Goal: Complete application form

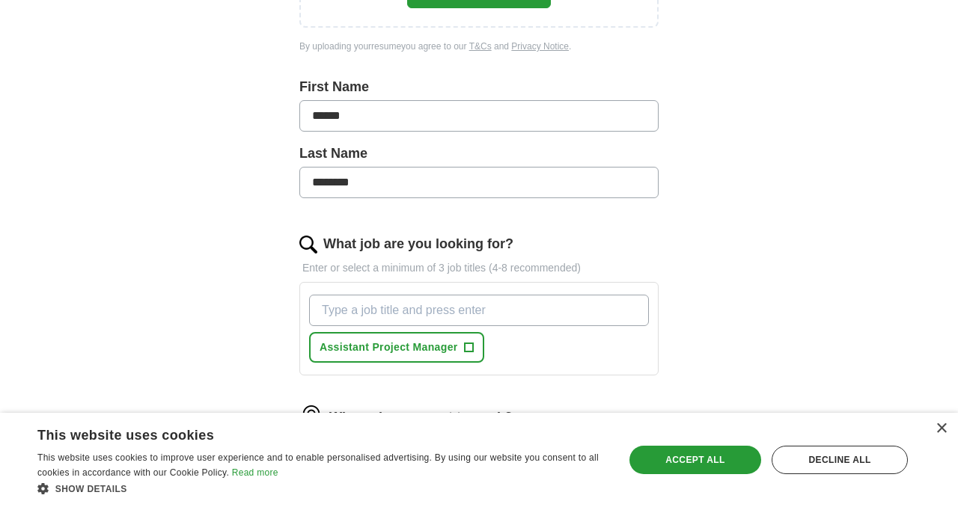
scroll to position [329, 0]
click at [943, 428] on div "×" at bounding box center [941, 429] width 11 height 11
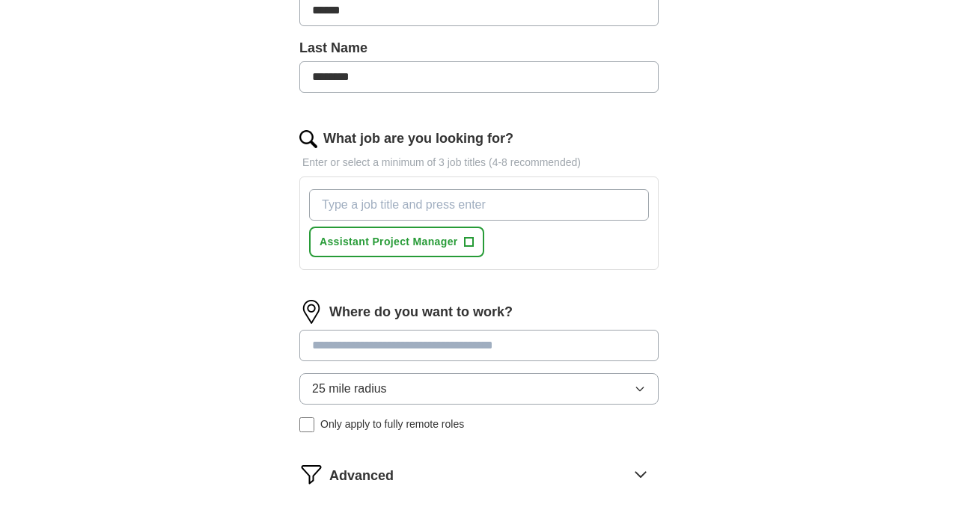
scroll to position [439, 0]
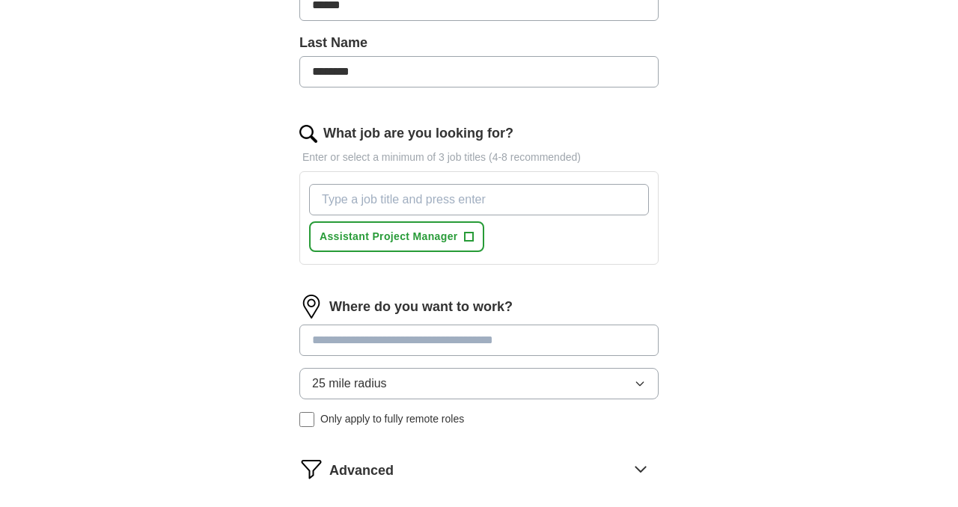
click at [487, 340] on input at bounding box center [478, 340] width 359 height 31
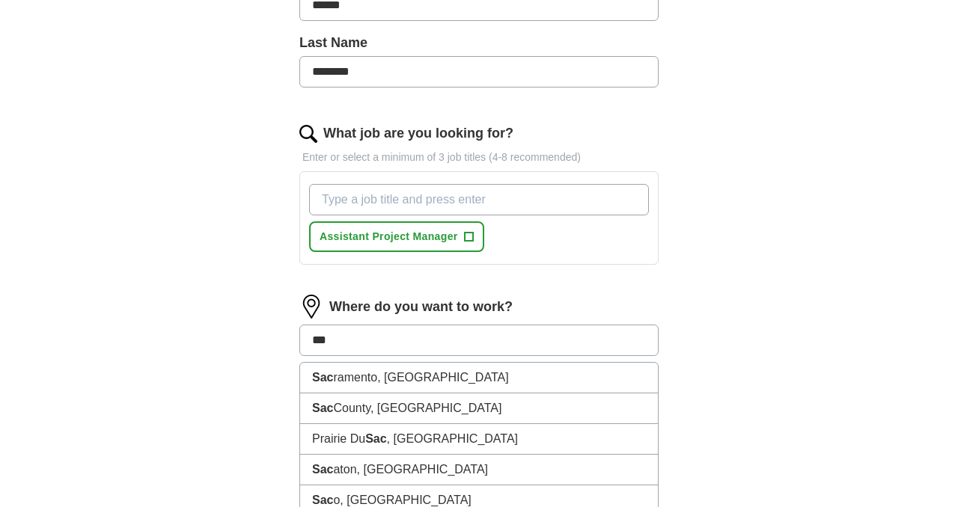
type input "****"
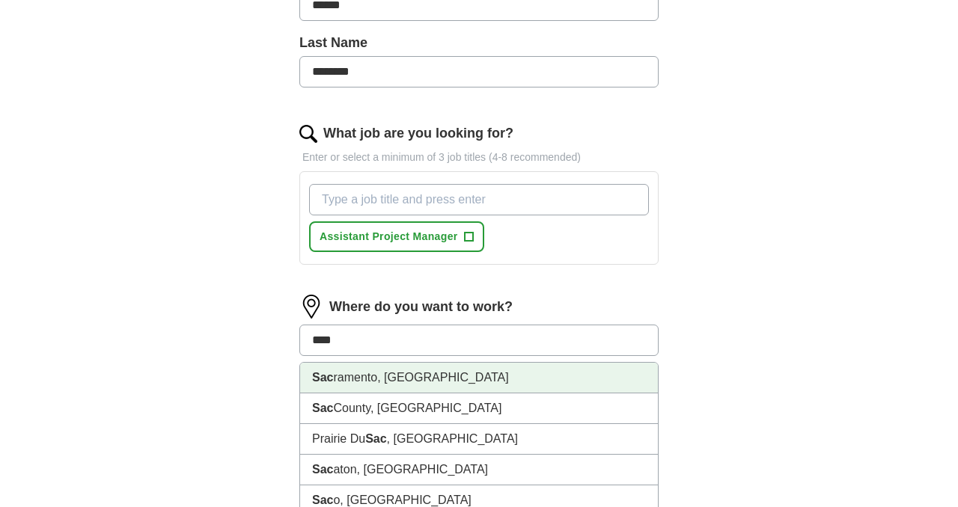
click at [440, 374] on li "Sac ramento, [GEOGRAPHIC_DATA]" at bounding box center [479, 378] width 358 height 31
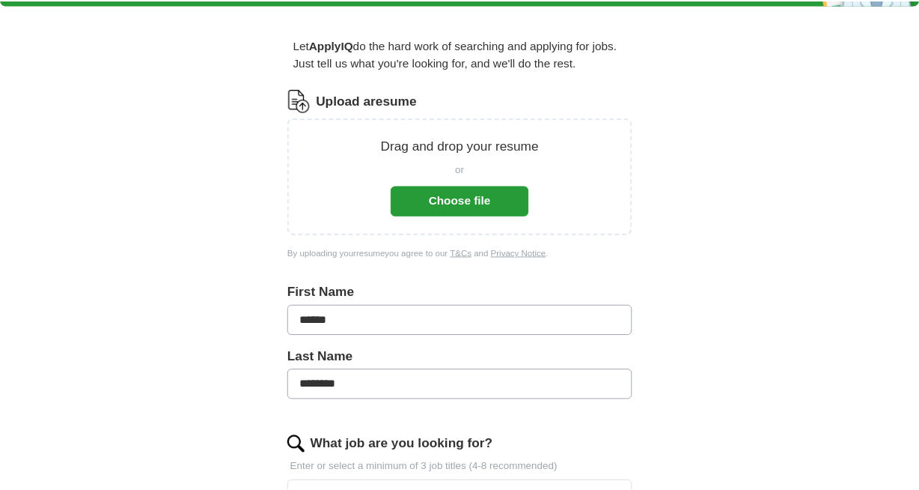
scroll to position [115, 0]
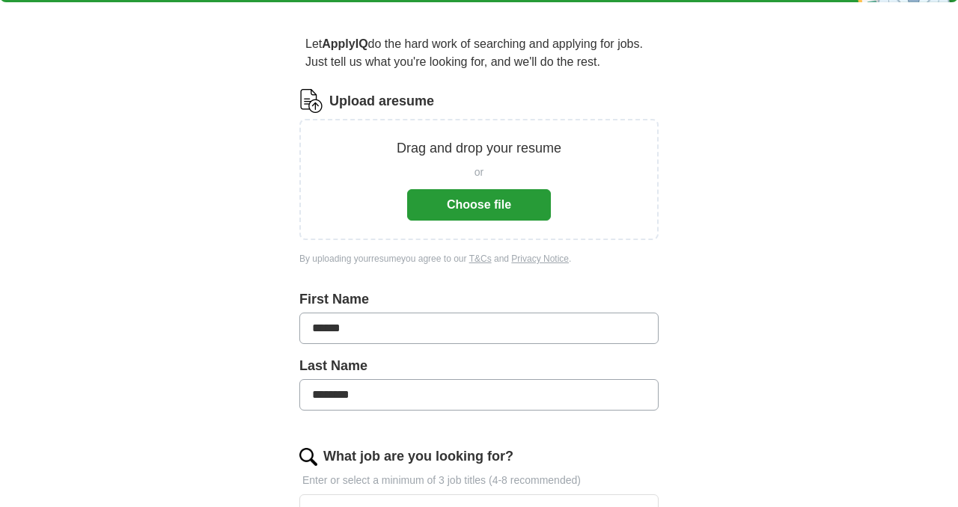
click at [483, 208] on button "Choose file" at bounding box center [479, 204] width 144 height 31
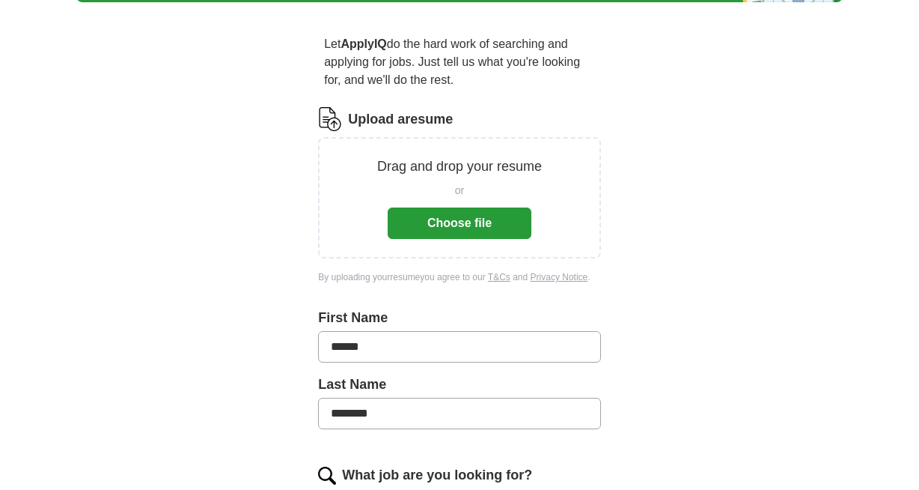
click at [489, 229] on button "Choose file" at bounding box center [460, 222] width 144 height 31
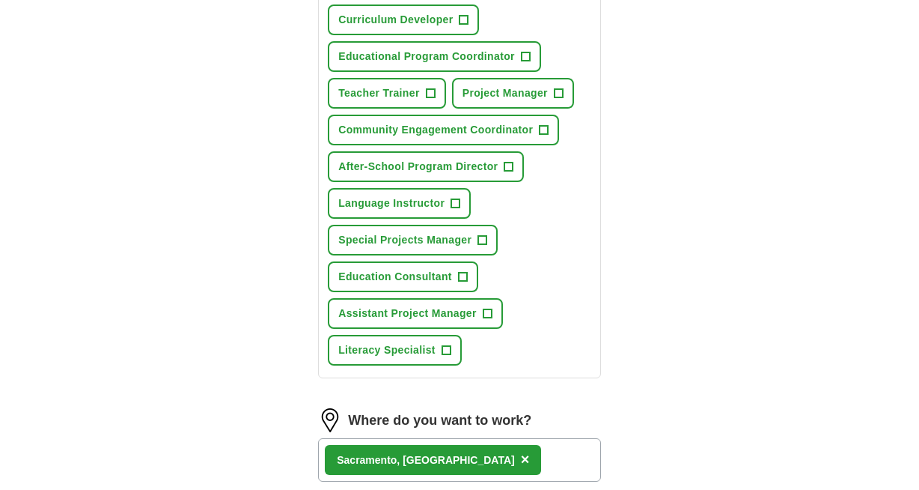
scroll to position [515, 0]
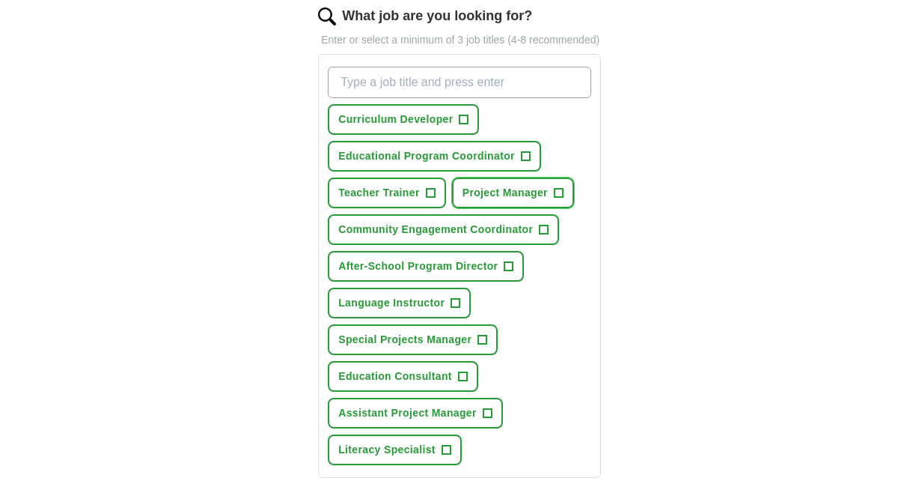
click at [558, 199] on span "+" at bounding box center [558, 193] width 9 height 12
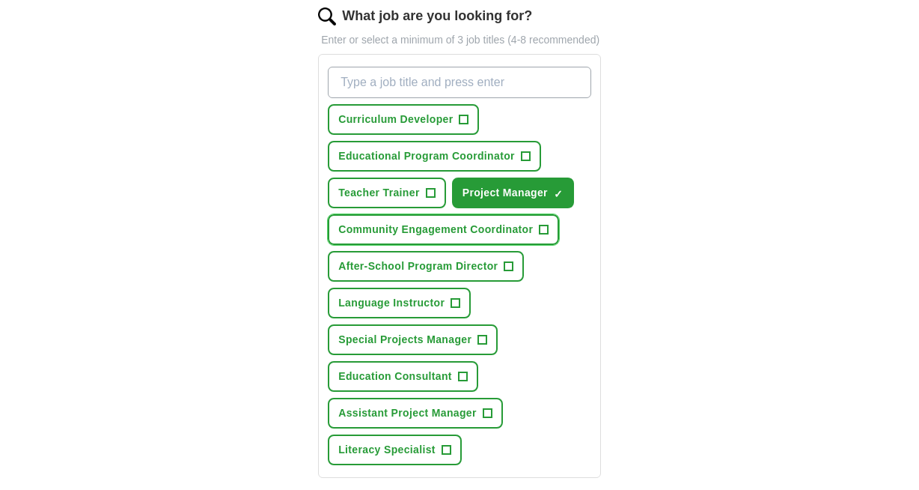
click at [540, 236] on span "+" at bounding box center [544, 230] width 9 height 12
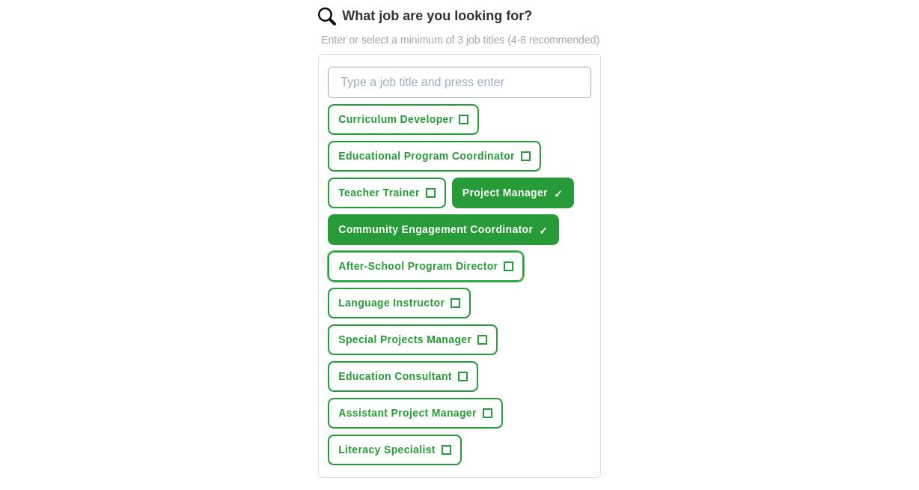
click at [498, 281] on button "After-School Program Director +" at bounding box center [426, 266] width 196 height 31
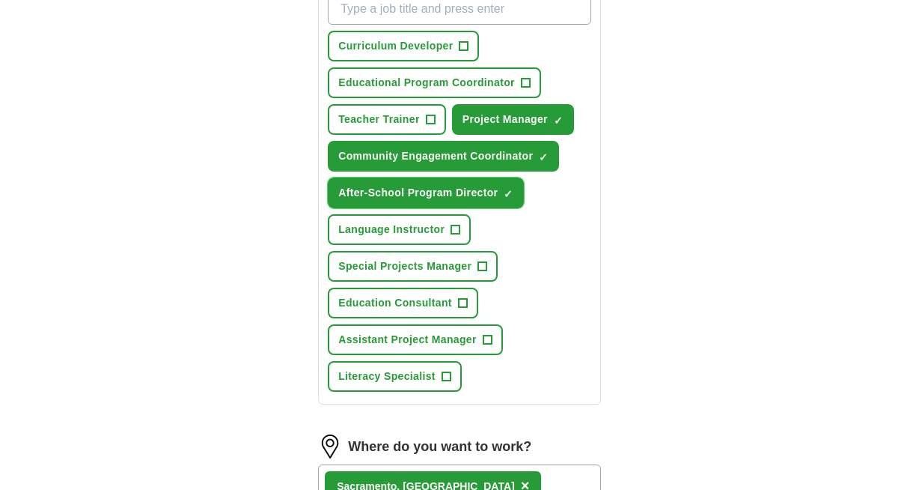
scroll to position [590, 0]
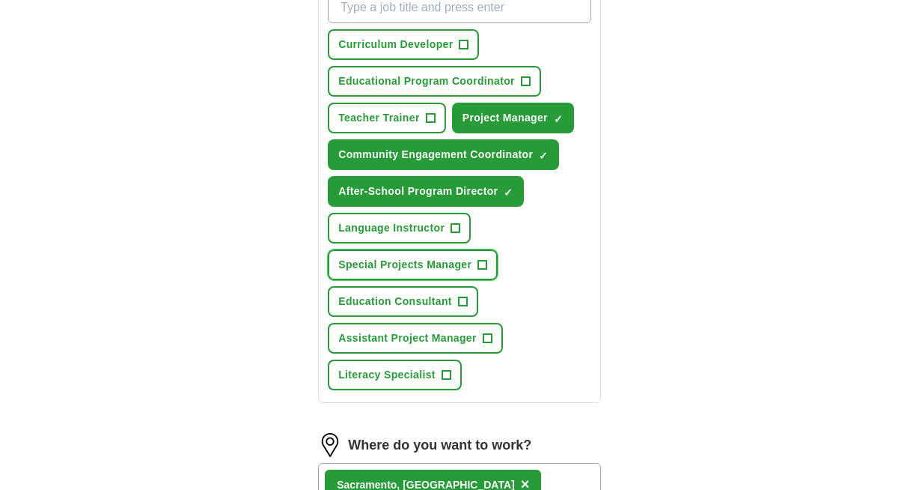
click at [459, 280] on button "Special Projects Manager +" at bounding box center [413, 264] width 170 height 31
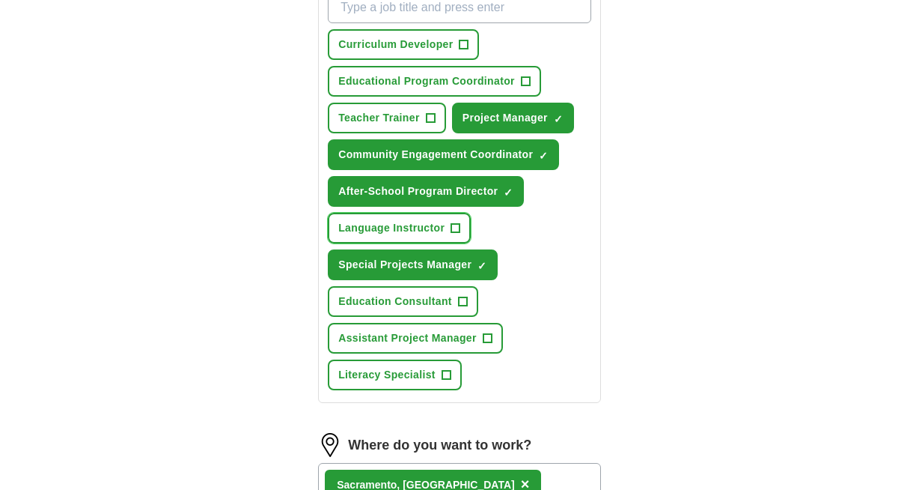
click at [433, 236] on span "Language Instructor" at bounding box center [391, 228] width 106 height 16
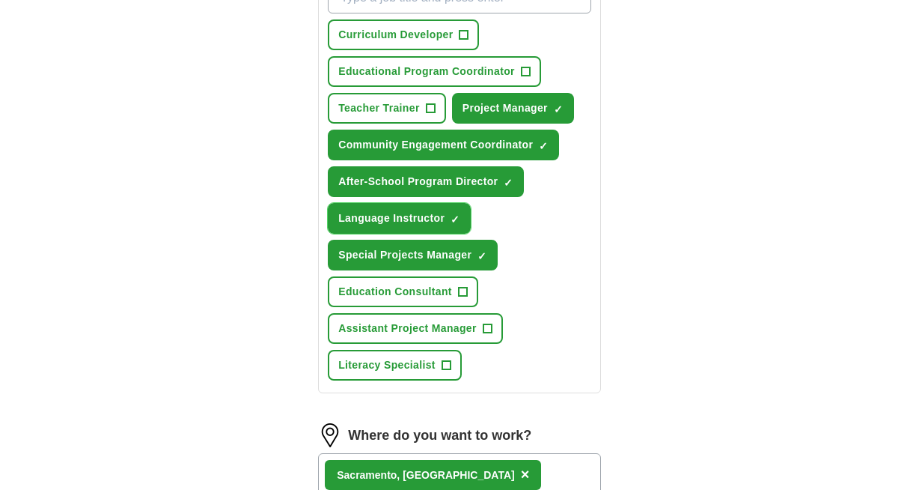
scroll to position [600, 0]
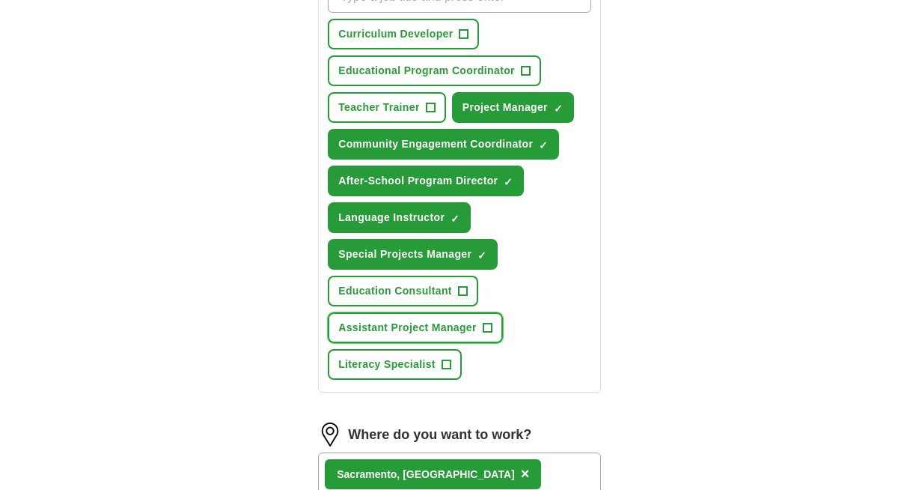
click at [472, 343] on button "Assistant Project Manager +" at bounding box center [415, 327] width 175 height 31
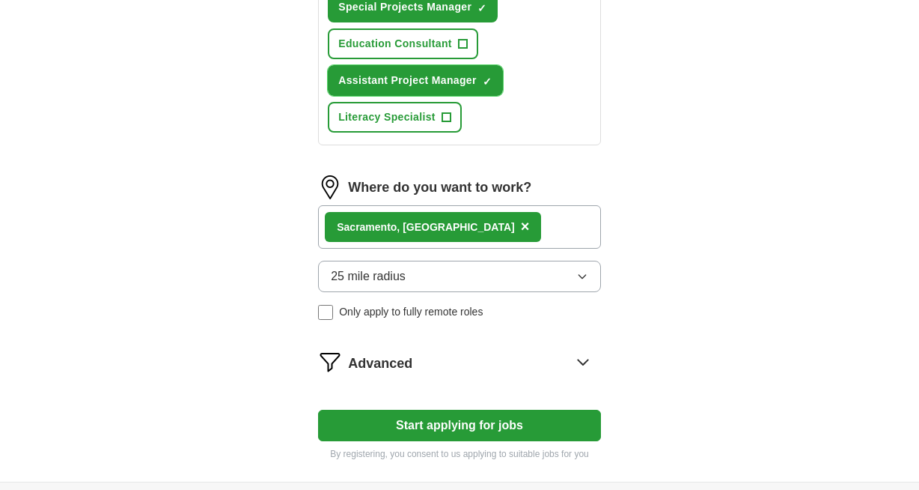
scroll to position [846, 0]
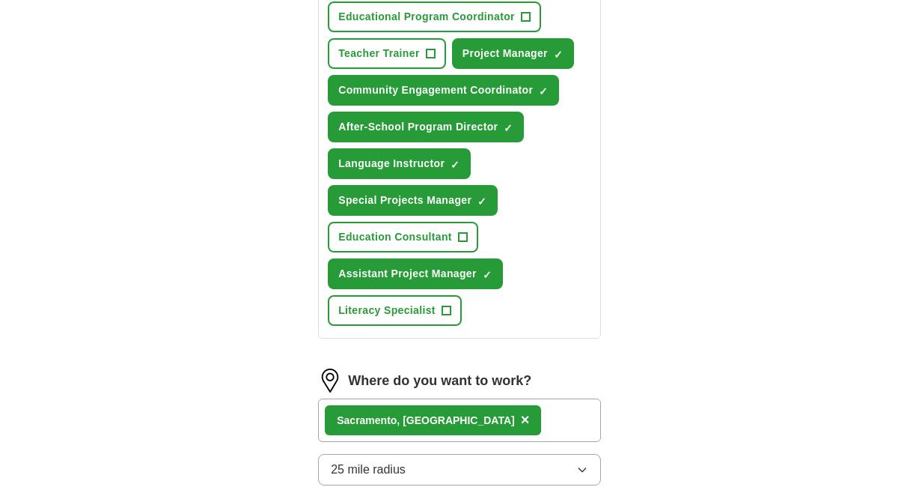
scroll to position [317, 0]
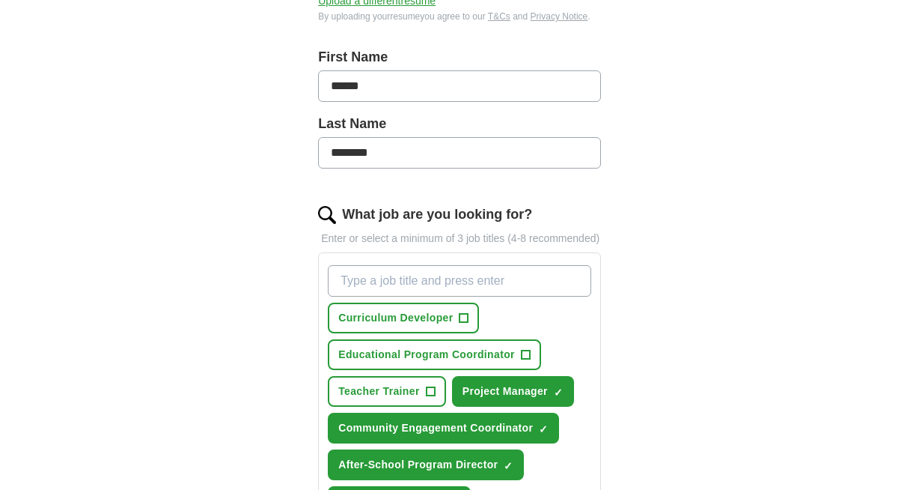
click at [439, 296] on input "What job are you looking for?" at bounding box center [459, 280] width 263 height 31
type input "Program Assistant"
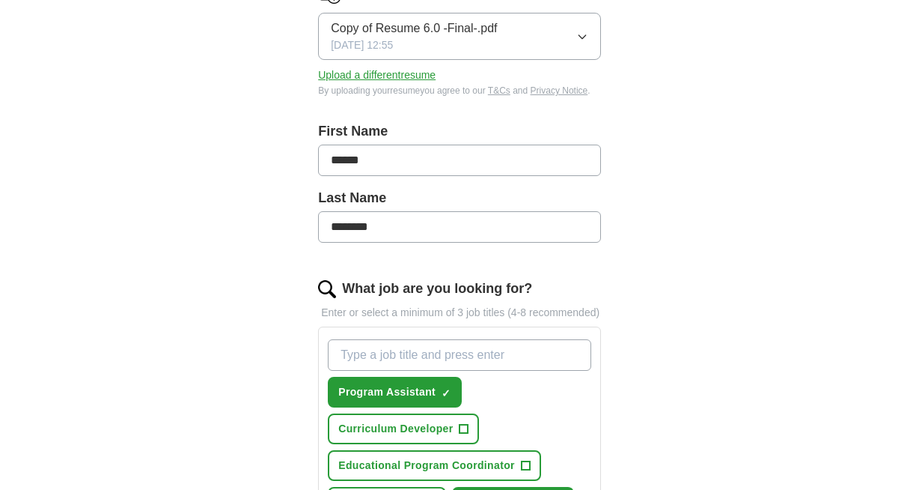
scroll to position [324, 0]
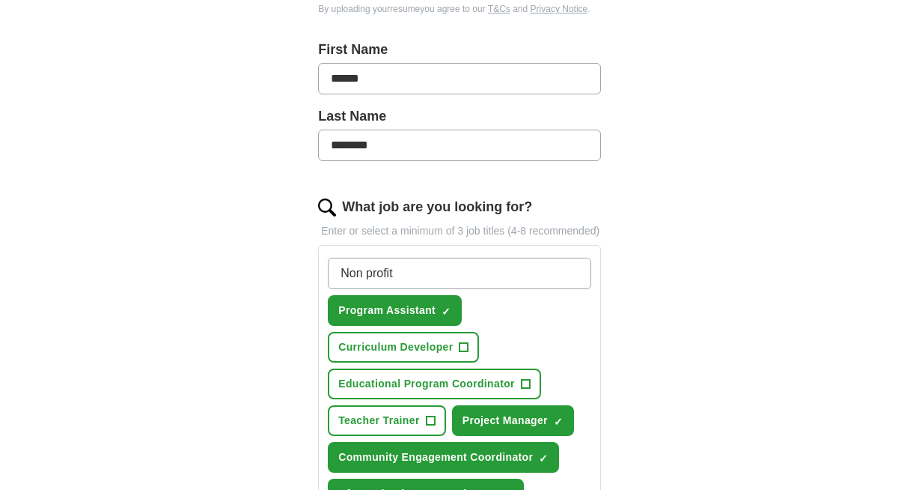
type input "Non profit"
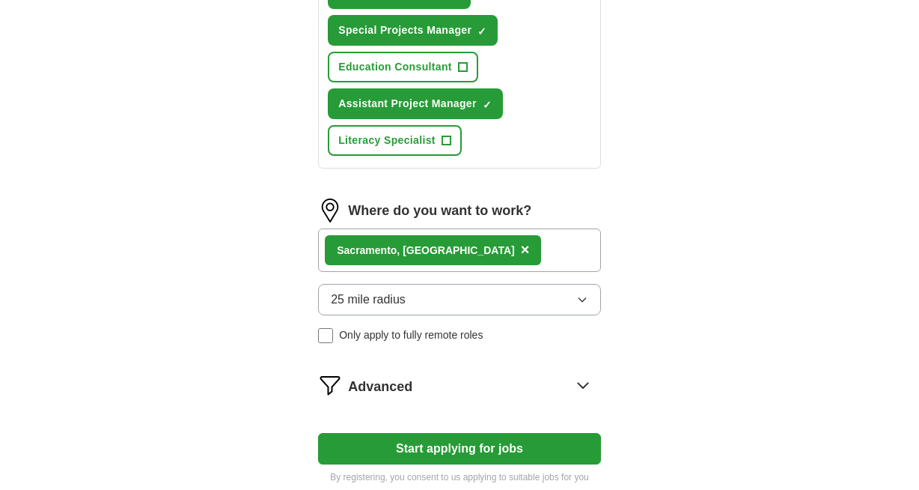
scroll to position [900, 0]
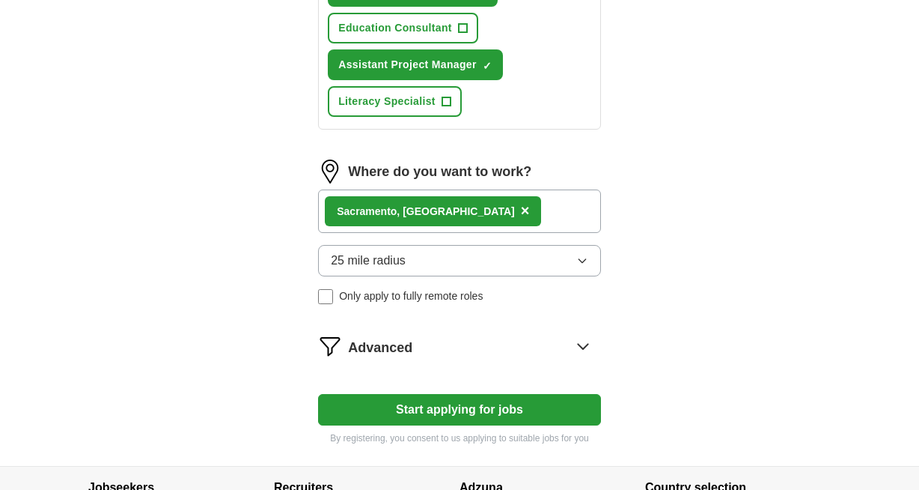
click at [445, 425] on button "Start applying for jobs" at bounding box center [459, 409] width 283 height 31
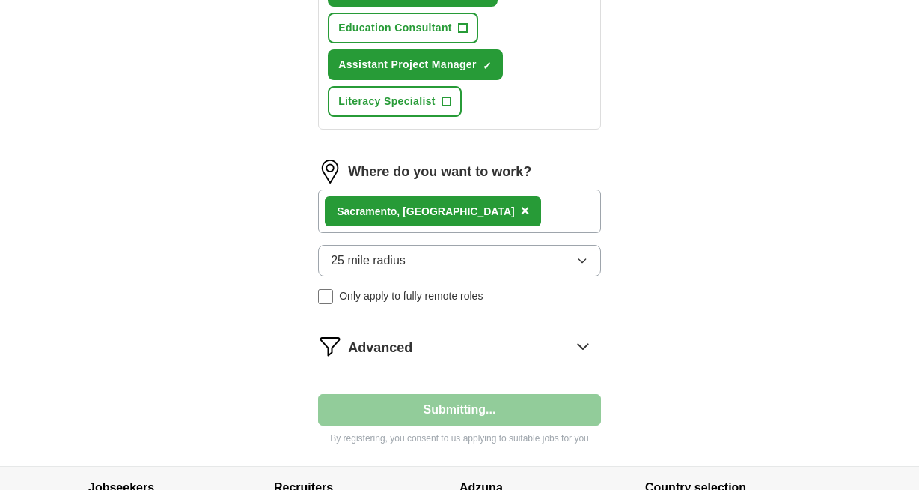
select select "**"
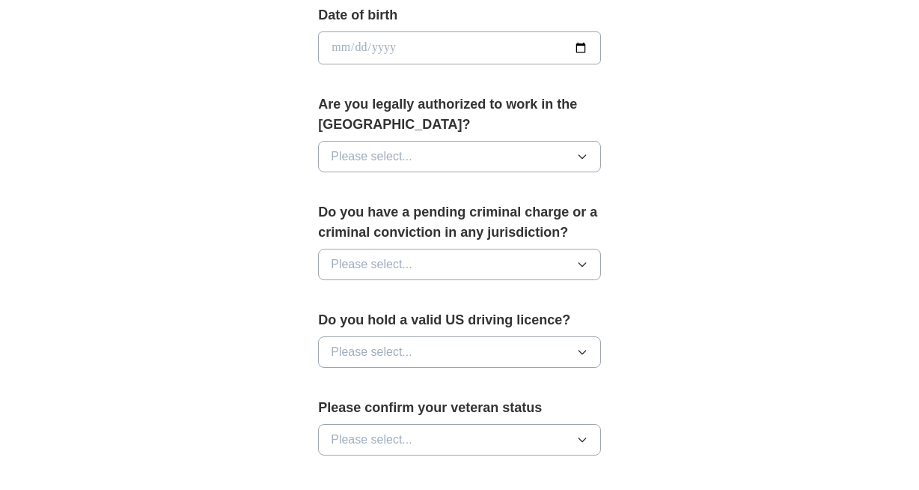
scroll to position [704, 0]
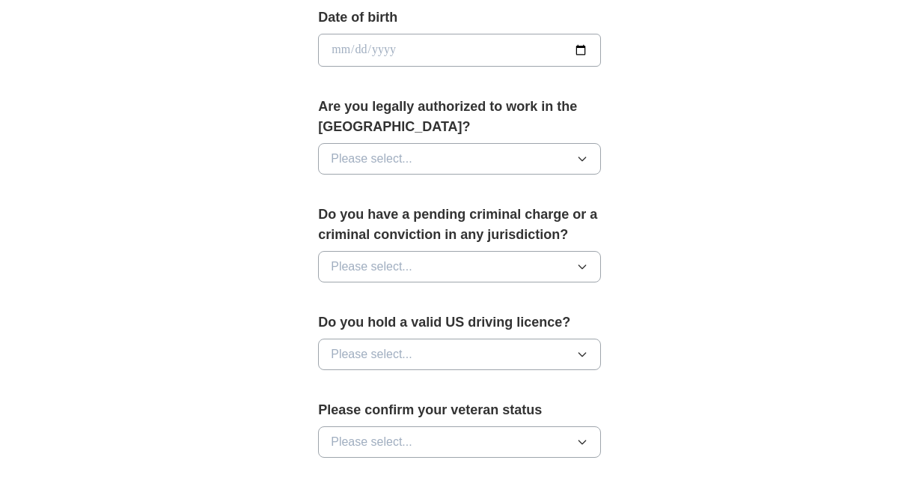
click at [473, 170] on button "Please select..." at bounding box center [459, 158] width 283 height 31
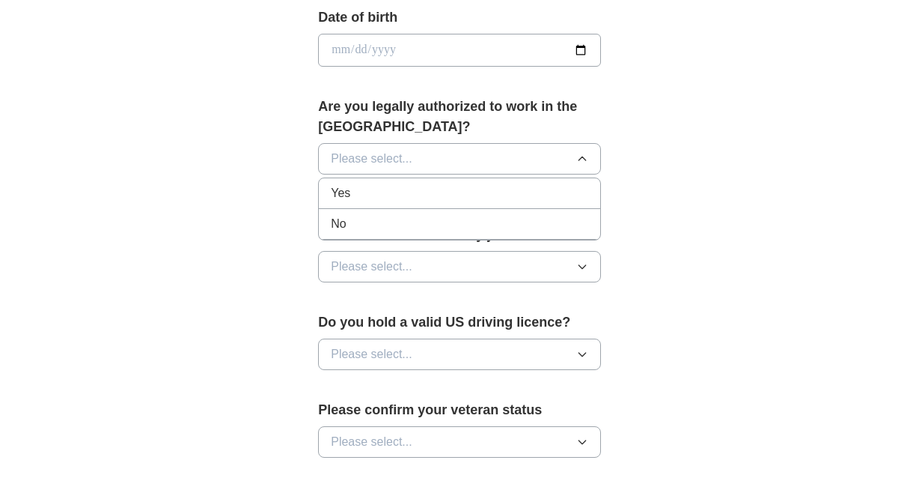
click at [467, 195] on div "Yes" at bounding box center [459, 193] width 257 height 18
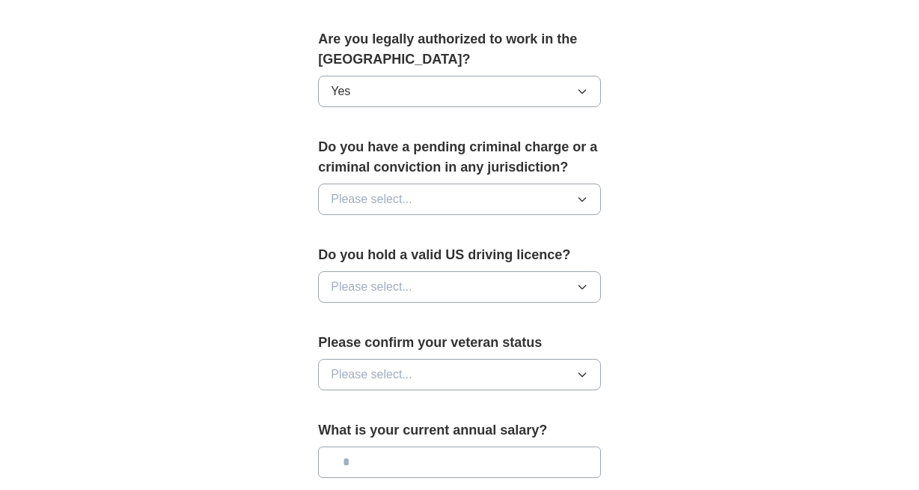
scroll to position [936, 0]
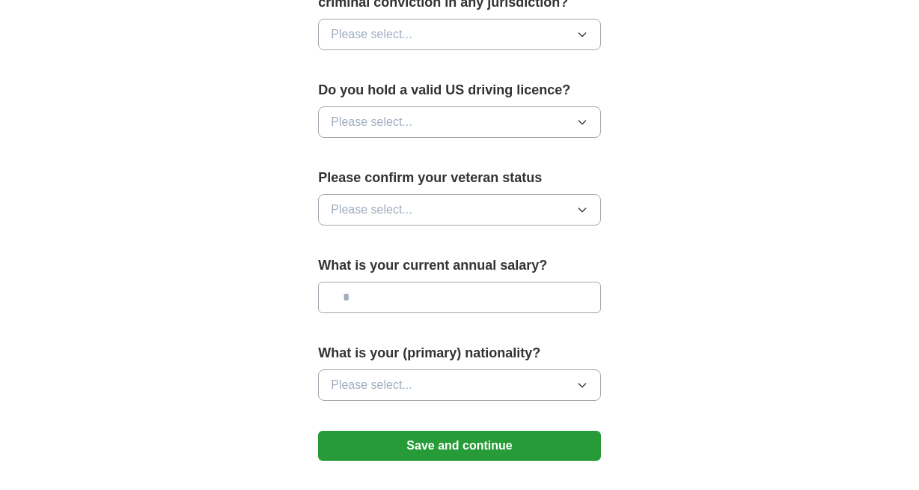
click at [482, 132] on button "Please select..." at bounding box center [459, 121] width 283 height 31
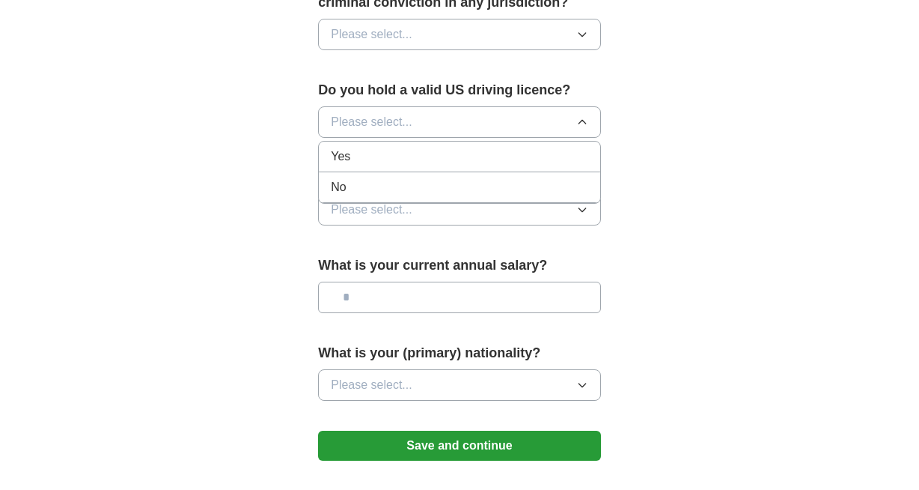
click at [462, 163] on div "Yes" at bounding box center [459, 156] width 257 height 18
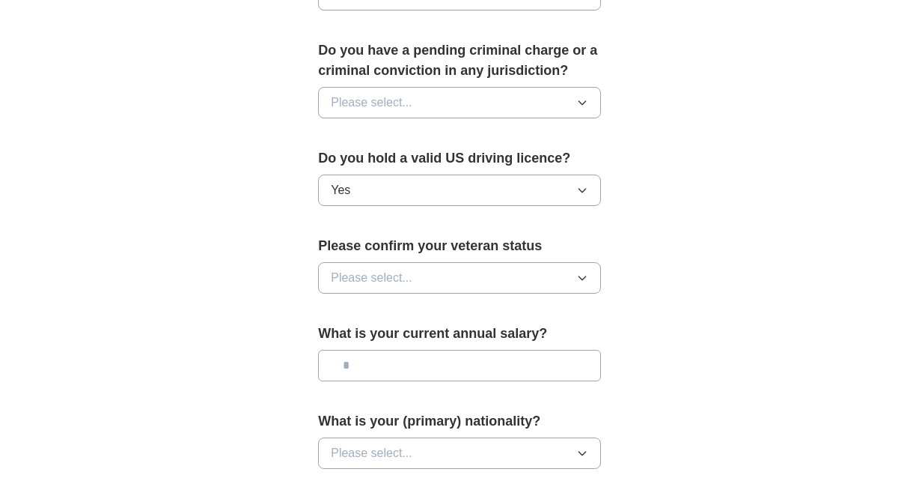
scroll to position [855, 0]
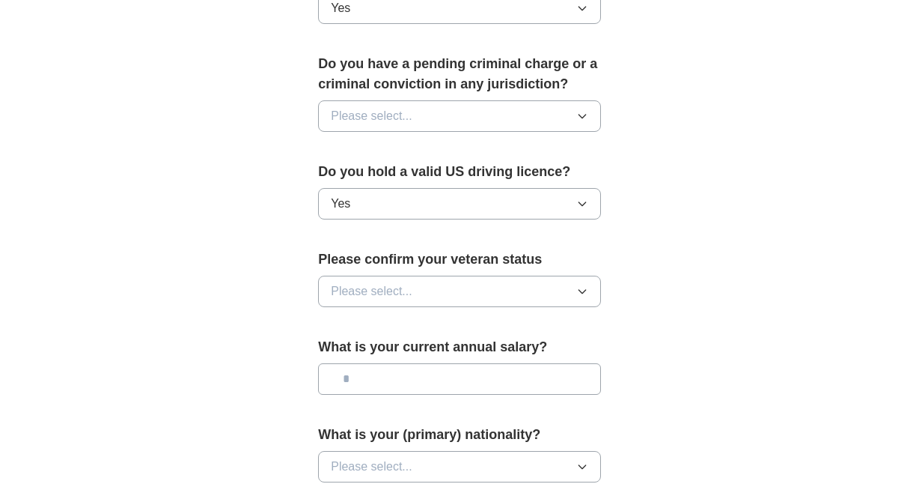
click at [468, 111] on button "Please select..." at bounding box center [459, 115] width 283 height 31
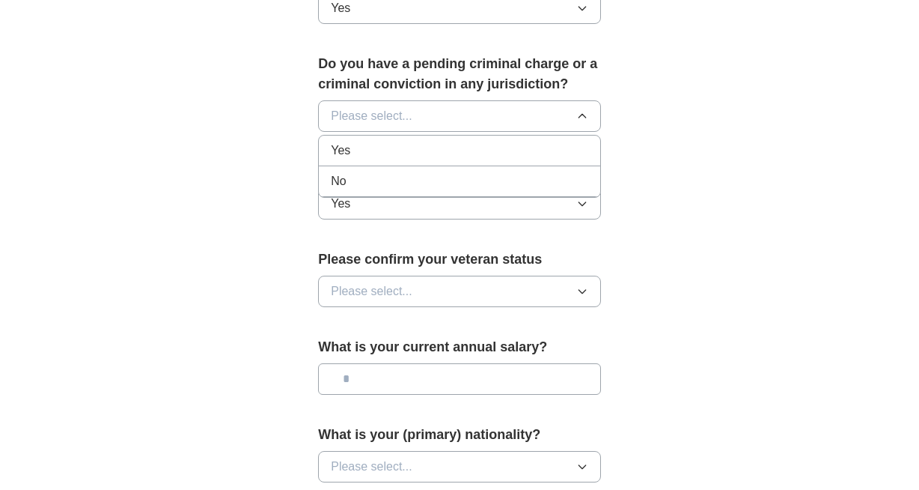
click at [457, 174] on div "No" at bounding box center [459, 181] width 257 height 18
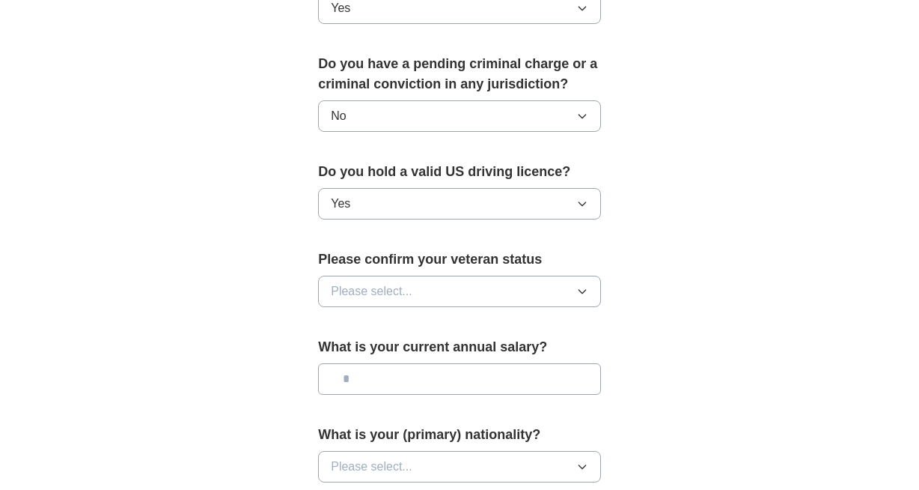
click at [449, 288] on button "Please select..." at bounding box center [459, 290] width 283 height 31
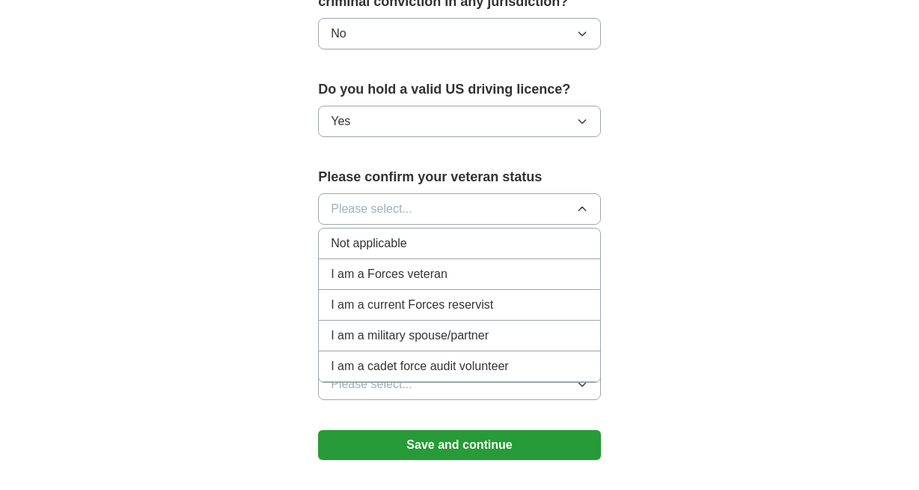
scroll to position [940, 0]
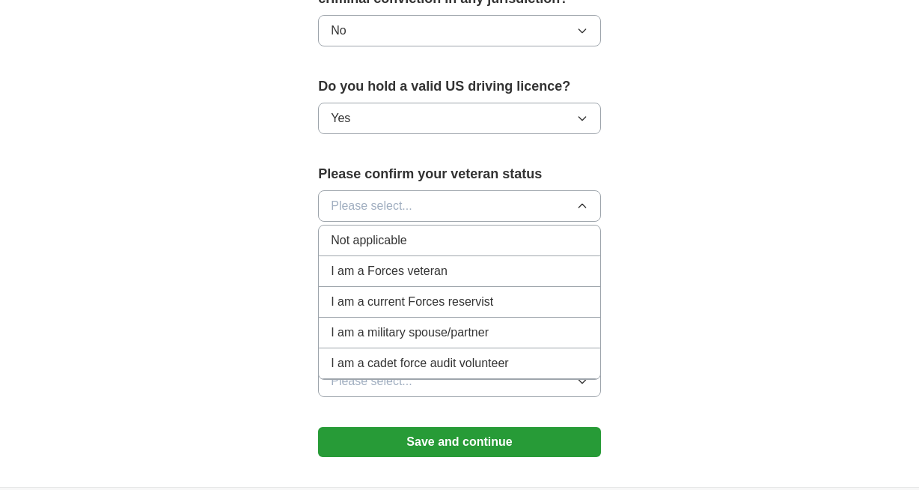
click at [399, 251] on li "Not applicable" at bounding box center [459, 240] width 281 height 31
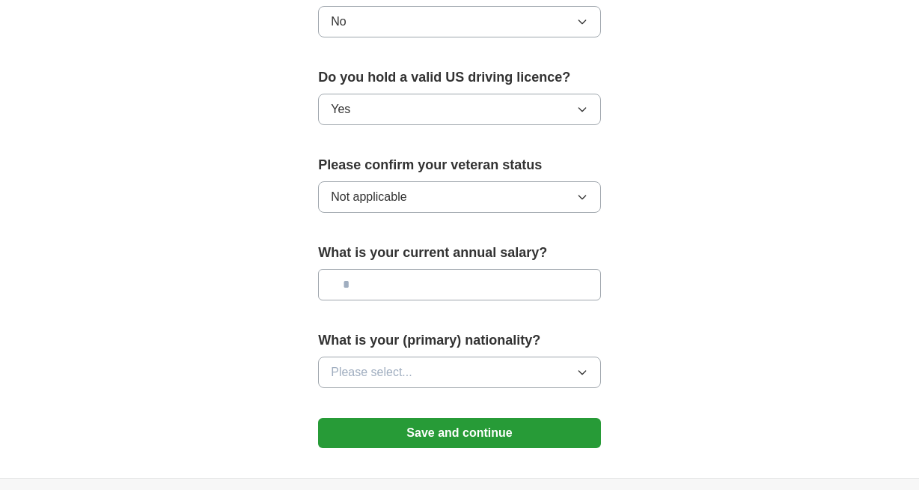
scroll to position [951, 0]
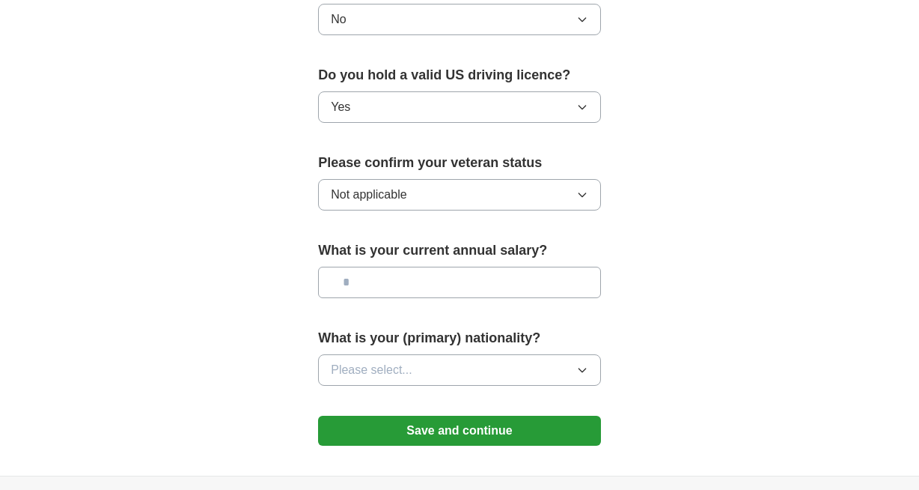
click at [417, 376] on button "Please select..." at bounding box center [459, 369] width 283 height 31
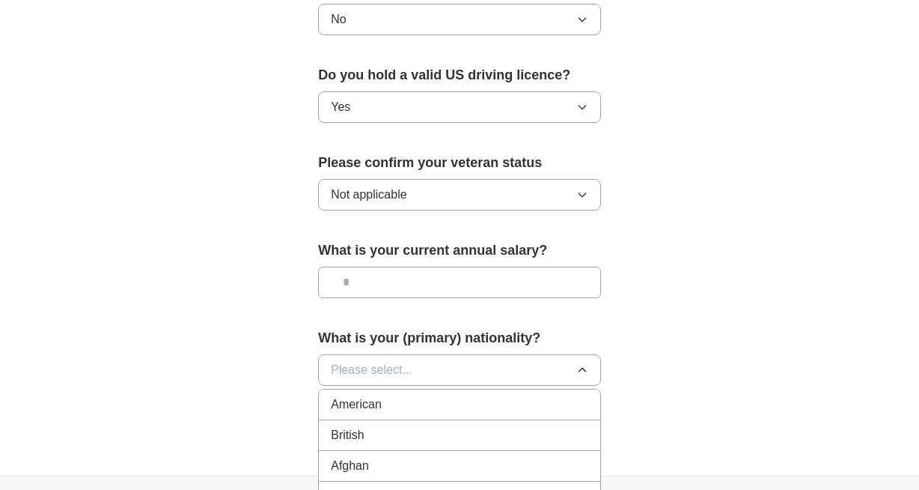
click at [413, 400] on div "American" at bounding box center [459, 404] width 257 height 18
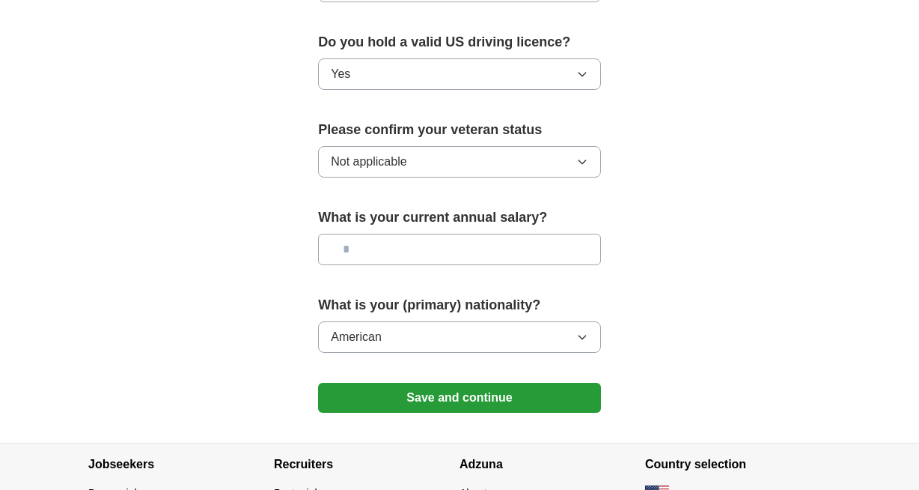
scroll to position [1088, 0]
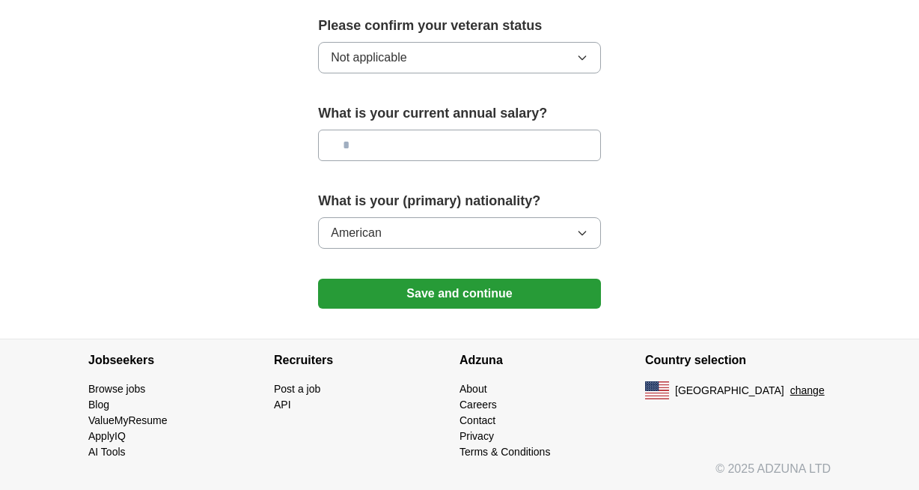
click at [460, 299] on button "Save and continue" at bounding box center [459, 293] width 283 height 30
